Goal: Task Accomplishment & Management: Use online tool/utility

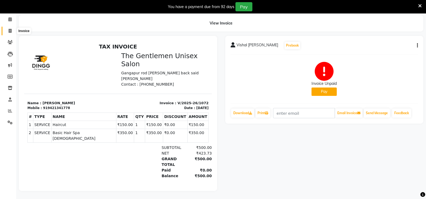
click at [10, 29] on icon at bounding box center [10, 31] width 3 height 4
select select "service"
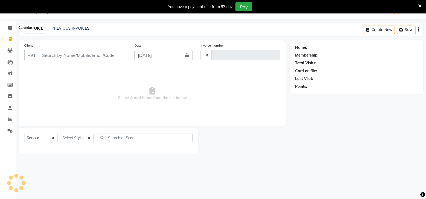
scroll to position [13, 0]
type input "1073"
select select "5552"
click at [72, 29] on link "PREVIOUS INVOICES" at bounding box center [71, 28] width 38 height 5
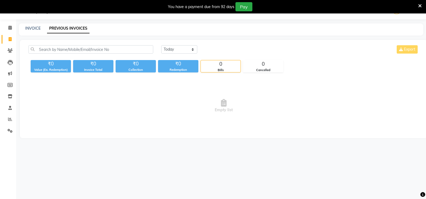
click at [22, 26] on div "INVOICE PREVIOUS INVOICES" at bounding box center [218, 29] width 398 height 6
click at [35, 28] on link "INVOICE" at bounding box center [32, 28] width 15 height 5
select select "5552"
select select "service"
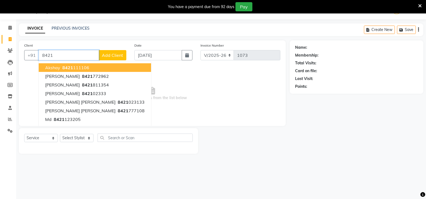
click at [89, 68] on button "akshay 8421 111106" at bounding box center [95, 67] width 112 height 9
type input "8421111106"
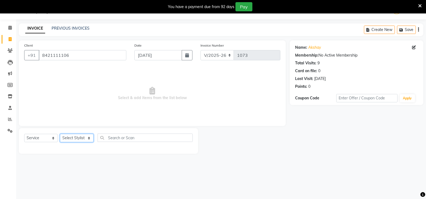
click at [82, 138] on select "Select Stylist [PERSON_NAME]" at bounding box center [77, 138] width 34 height 8
select select "47146"
click at [60, 134] on select "Select Stylist [PERSON_NAME]" at bounding box center [77, 138] width 34 height 8
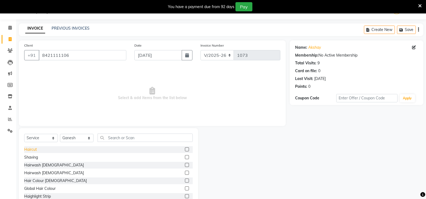
click at [28, 151] on div "Haircut" at bounding box center [30, 149] width 13 height 6
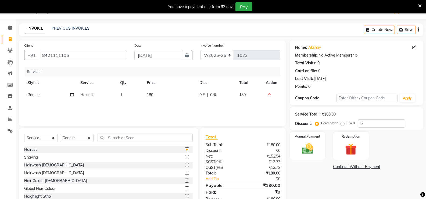
checkbox input "false"
click at [156, 93] on td "180" at bounding box center [170, 95] width 53 height 12
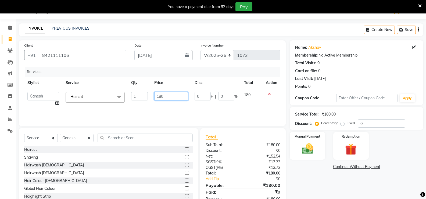
click at [180, 95] on input "180" at bounding box center [171, 96] width 34 height 8
type input "150"
click at [310, 145] on img at bounding box center [307, 149] width 19 height 14
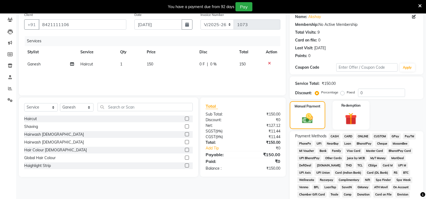
scroll to position [67, 0]
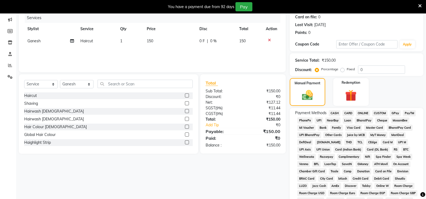
click at [362, 114] on span "ONLINE" at bounding box center [363, 113] width 14 height 6
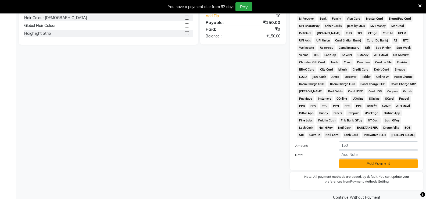
scroll to position [187, 0]
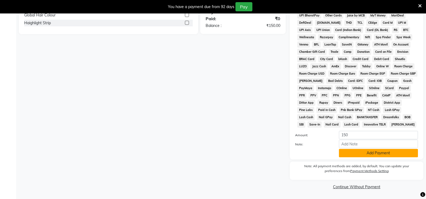
click at [405, 153] on button "Add Payment" at bounding box center [378, 153] width 79 height 8
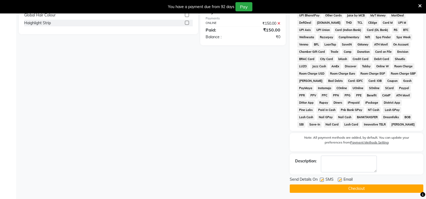
click at [367, 189] on button "Checkout" at bounding box center [357, 188] width 134 height 8
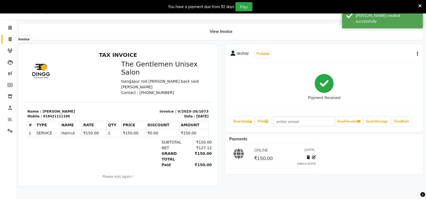
click at [11, 40] on icon at bounding box center [10, 39] width 3 height 4
select select "service"
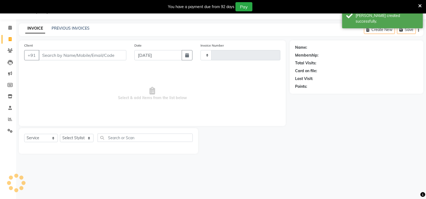
type input "1074"
select select "5552"
click at [79, 27] on link "PREVIOUS INVOICES" at bounding box center [71, 28] width 38 height 5
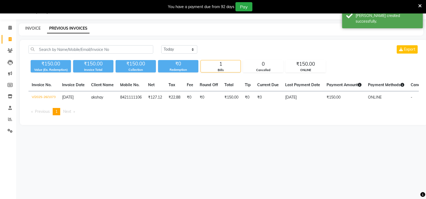
click at [35, 28] on link "INVOICE" at bounding box center [32, 28] width 15 height 5
select select "5552"
select select "service"
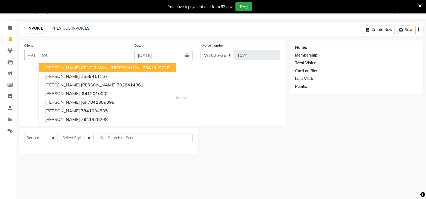
type input "8"
